Goal: Find contact information: Find contact information

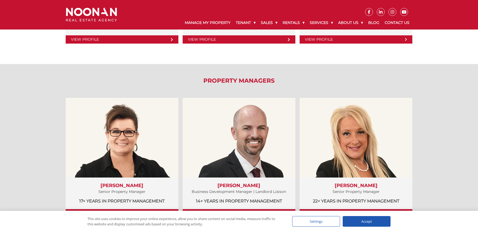
scroll to position [274, 0]
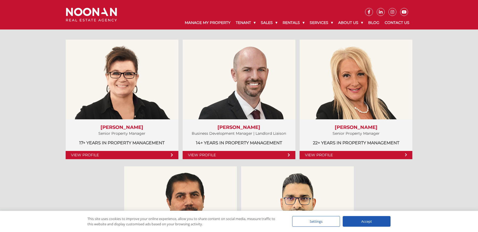
click at [362, 221] on div "Accept" at bounding box center [366, 221] width 48 height 11
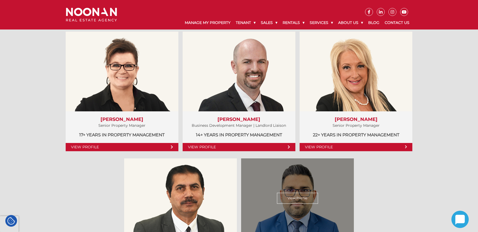
scroll to position [286, 0]
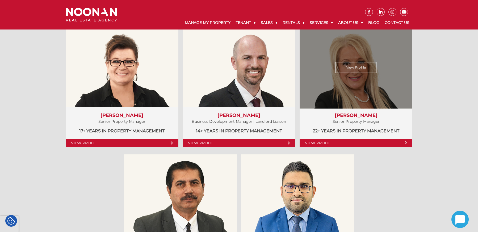
drag, startPoint x: 446, startPoint y: 135, endPoint x: 343, endPoint y: 104, distance: 107.6
click at [352, 105] on div "Property Managers View Profile Amela Sowinski Senior Property Manager 17+ years…" at bounding box center [239, 144] width 478 height 300
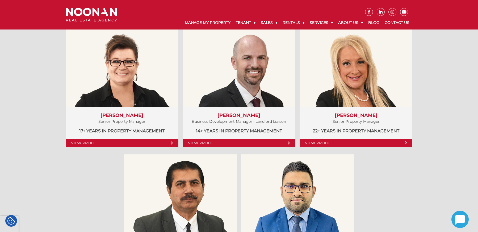
click at [433, 109] on div "Property Managers View Profile Amela Sowinski Senior Property Manager 17+ years…" at bounding box center [239, 144] width 478 height 300
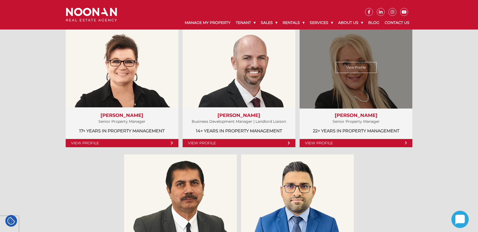
drag, startPoint x: 453, startPoint y: 149, endPoint x: 363, endPoint y: 93, distance: 106.1
click at [364, 93] on div "Property Managers View Profile Amela Sowinski Senior Property Manager 17+ years…" at bounding box center [239, 144] width 478 height 300
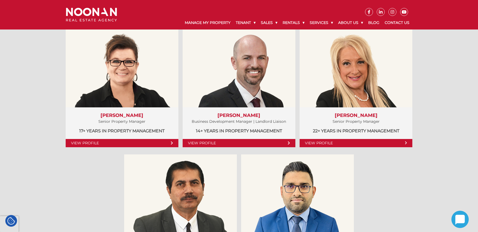
drag, startPoint x: 440, startPoint y: 102, endPoint x: 443, endPoint y: 115, distance: 12.8
click at [441, 103] on div "Property Managers View Profile Amela Sowinski Senior Property Manager 17+ years…" at bounding box center [239, 144] width 478 height 300
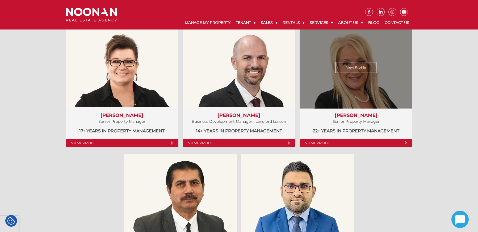
drag, startPoint x: 441, startPoint y: 140, endPoint x: 345, endPoint y: 84, distance: 111.2
click at [347, 83] on div "Property Managers View Profile Amela Sowinski Senior Property Manager 17+ years…" at bounding box center [239, 144] width 478 height 300
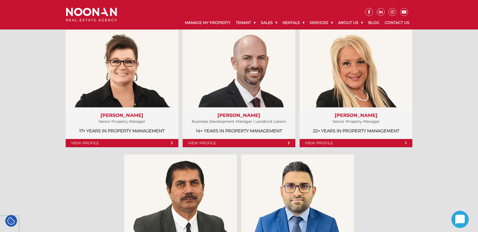
click at [466, 116] on div "Property Managers View Profile Amela Sowinski Senior Property Manager 17+ years…" at bounding box center [239, 144] width 478 height 300
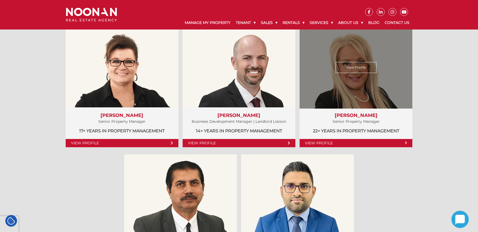
drag, startPoint x: 455, startPoint y: 130, endPoint x: 363, endPoint y: 88, distance: 101.4
click at [363, 88] on div "Property Managers View Profile Amela Sowinski Senior Property Manager 17+ years…" at bounding box center [239, 144] width 478 height 300
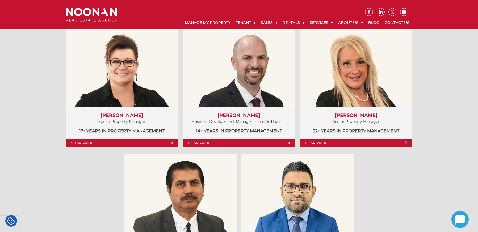
click at [464, 102] on div "Property Managers View Profile Amela Sowinski Senior Property Manager 17+ years…" at bounding box center [239, 144] width 478 height 300
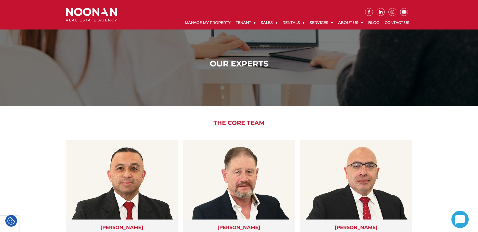
drag, startPoint x: 215, startPoint y: 129, endPoint x: 269, endPoint y: 126, distance: 54.5
click at [269, 126] on div "The Core Team View Profile Martin Reyes General Manager 27+ years in Real Estat…" at bounding box center [239, 192] width 354 height 173
drag, startPoint x: 270, startPoint y: 126, endPoint x: 212, endPoint y: 121, distance: 57.8
click at [217, 121] on h2 "The Core Team" at bounding box center [239, 123] width 354 height 7
click at [206, 122] on h2 "The Core Team" at bounding box center [239, 123] width 354 height 7
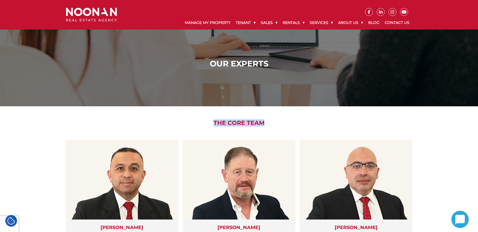
drag, startPoint x: 206, startPoint y: 122, endPoint x: 282, endPoint y: 122, distance: 76.8
click at [282, 122] on h2 "The Core Team" at bounding box center [239, 123] width 354 height 7
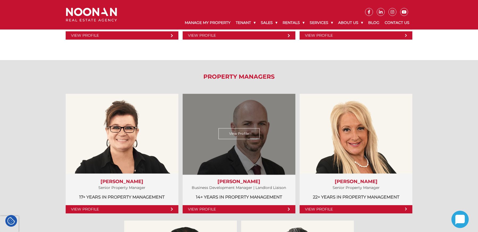
scroll to position [219, 0]
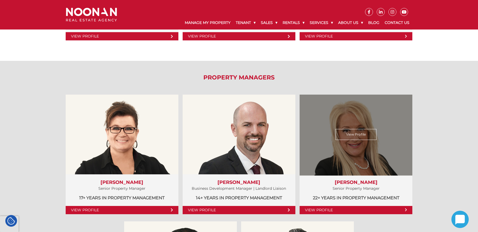
click at [355, 136] on link "View Profile" at bounding box center [355, 134] width 41 height 11
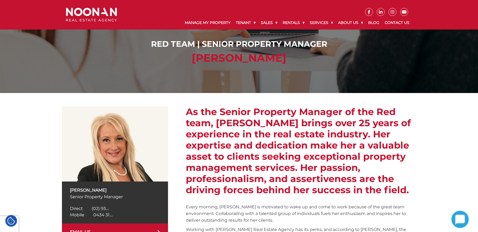
scroll to position [13, 0]
